Goal: Information Seeking & Learning: Find specific fact

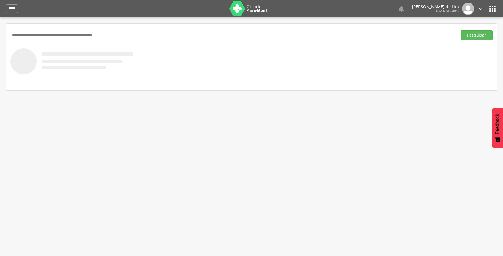
click at [37, 35] on input "text" at bounding box center [232, 35] width 444 height 10
type input "**********"
click at [460, 30] on button "Pesquisar" at bounding box center [476, 35] width 32 height 10
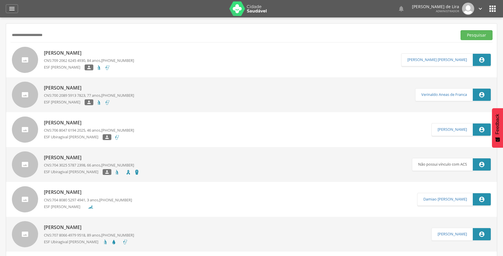
click at [59, 62] on span "709 2062 6245 4930" at bounding box center [68, 60] width 33 height 5
type input "**********"
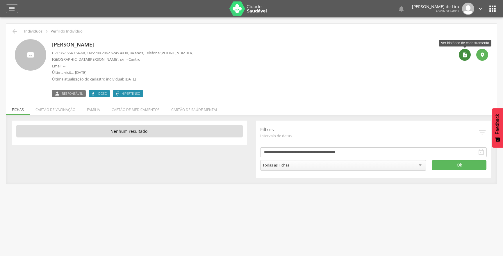
click at [462, 51] on div "" at bounding box center [465, 55] width 12 height 12
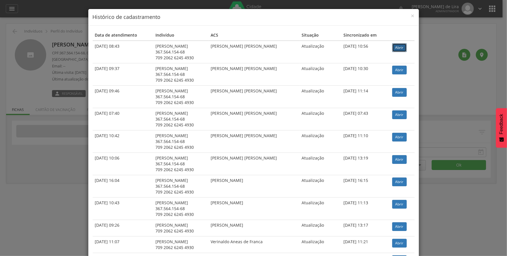
click at [395, 46] on link "Abrir" at bounding box center [399, 47] width 15 height 9
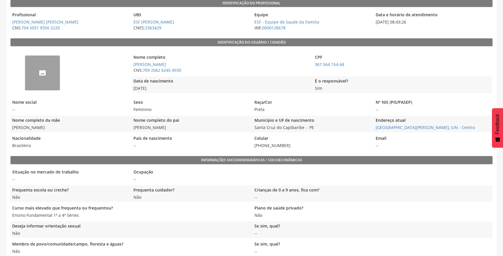
scroll to position [105, 0]
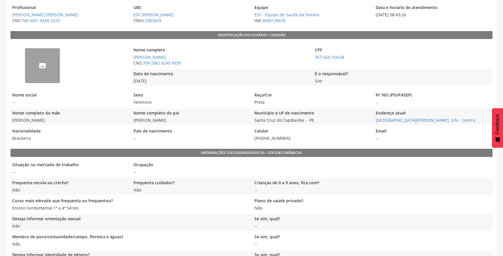
drag, startPoint x: 34, startPoint y: 17, endPoint x: 198, endPoint y: 88, distance: 178.6
click at [198, 88] on div "Nome completo Maria Josefa da Silva CNS: 709 2062 6245 4930 CPF 367.564.154-68 …" at bounding box center [312, 65] width 360 height 47
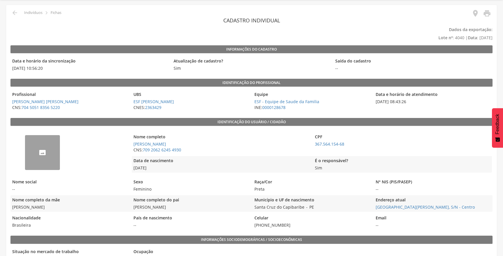
scroll to position [0, 0]
